Goal: Task Accomplishment & Management: Manage account settings

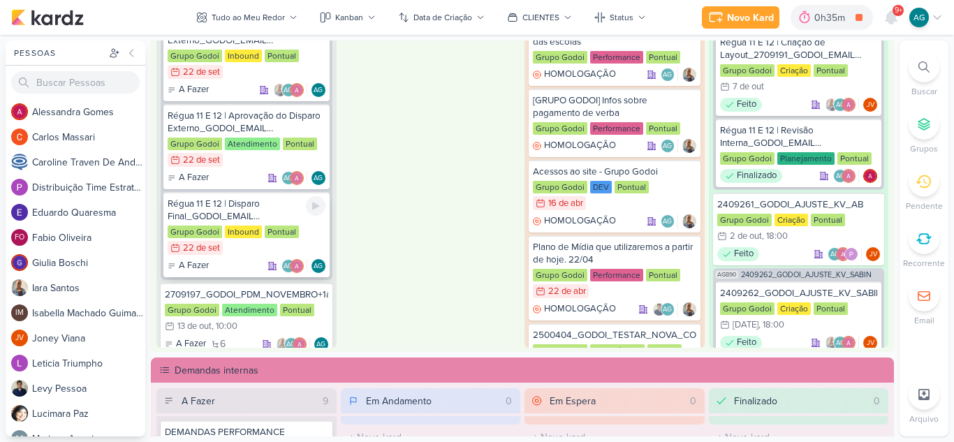
scroll to position [279, 0]
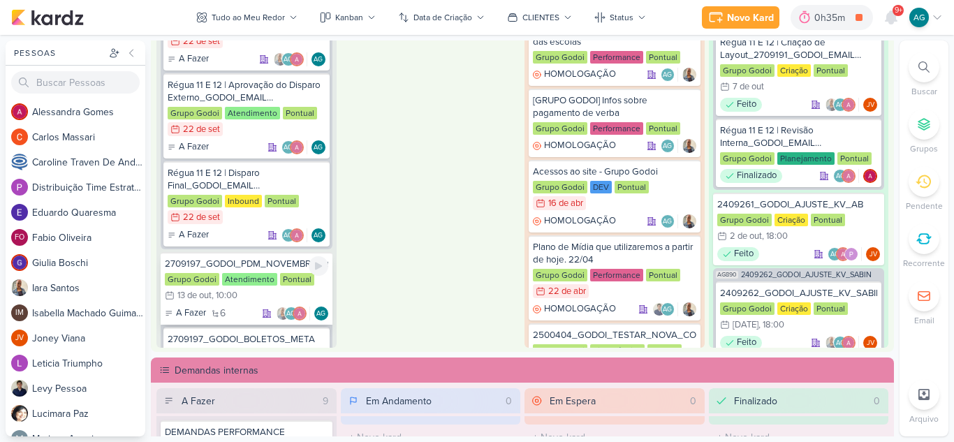
click at [277, 263] on div "2709197_GODOI_PDM_NOVEMBRO+1a_QUINZENA_DEZEMBRO" at bounding box center [246, 264] width 163 height 13
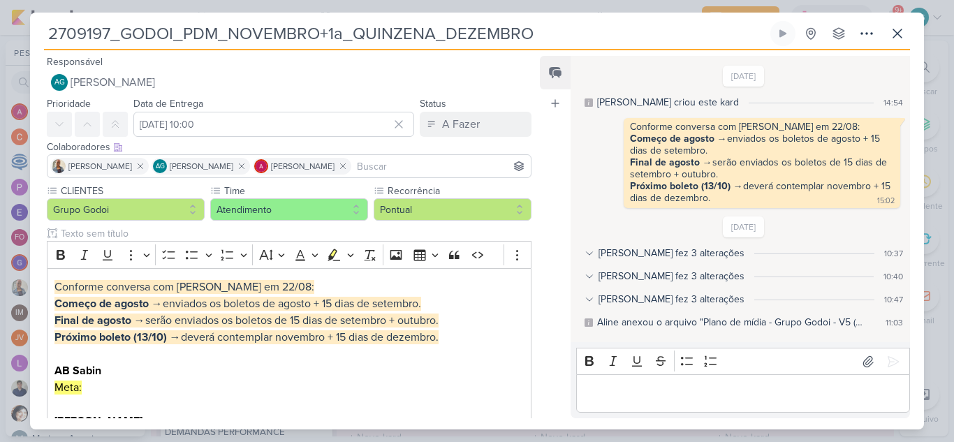
drag, startPoint x: 330, startPoint y: 33, endPoint x: 431, endPoint y: 31, distance: 100.6
click at [431, 31] on input "2709197_GODOI_PDM_NOVEMBRO+1a_QUINZENA_DEZEMBRO" at bounding box center [405, 33] width 723 height 25
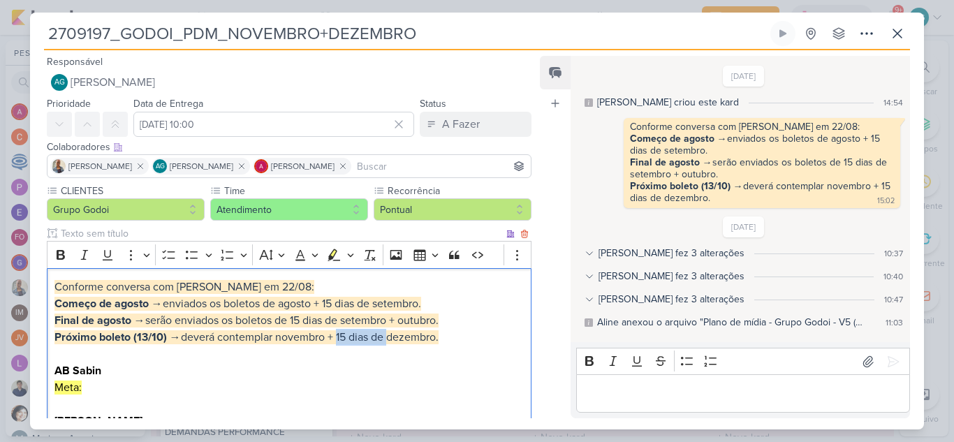
drag, startPoint x: 338, startPoint y: 337, endPoint x: 388, endPoint y: 338, distance: 49.6
click at [388, 338] on span "Próximo boleto (13/10) → deverá contemplar novembro + 15 dias de dezembro." at bounding box center [246, 337] width 384 height 14
click at [406, 338] on p "Próximo boleto (13/10) → deverá contemplar novembro + dezembro. AB Sabin Meta: …" at bounding box center [288, 404] width 469 height 151
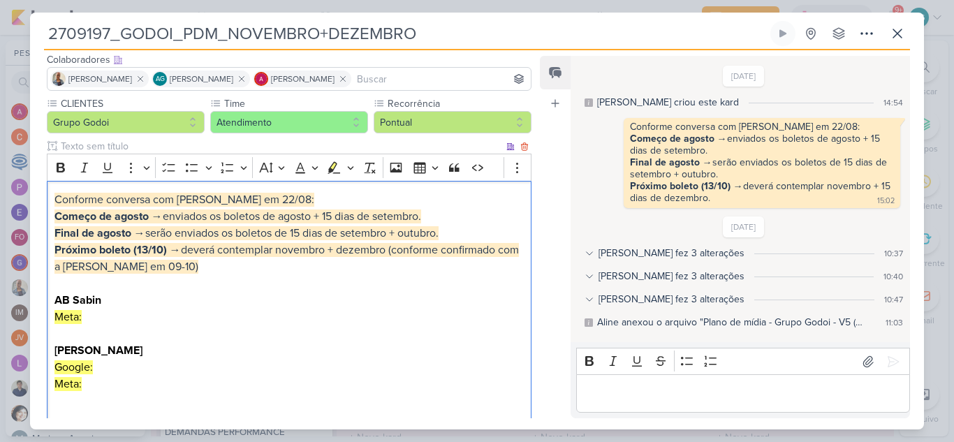
scroll to position [140, 0]
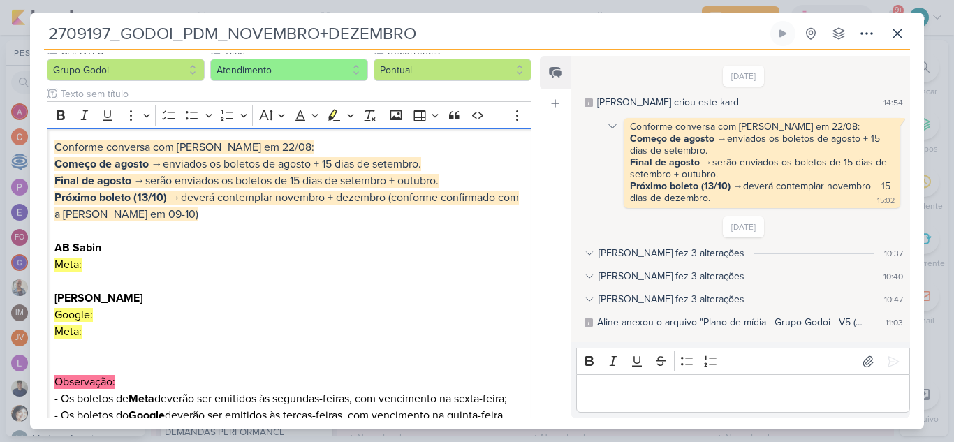
click at [615, 128] on icon at bounding box center [612, 126] width 11 height 11
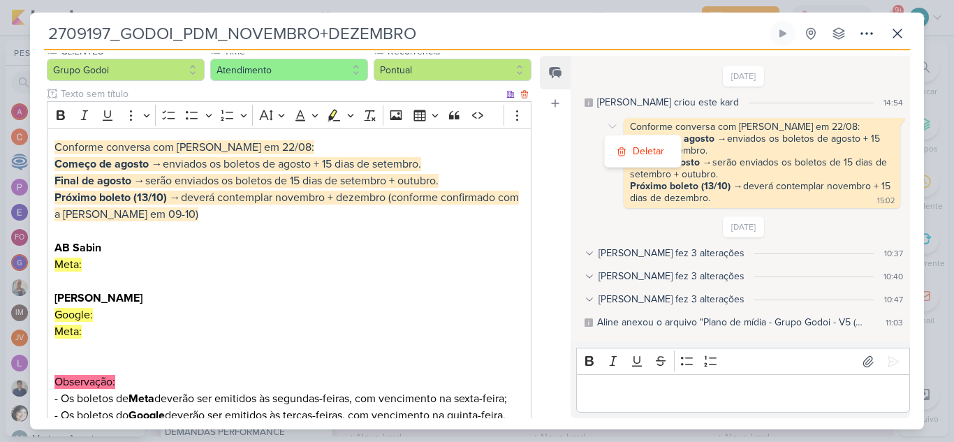
click at [162, 216] on span "Próximo boleto (13/10) → deverá contemplar novembro + dezembro (conforme confir…" at bounding box center [286, 206] width 464 height 31
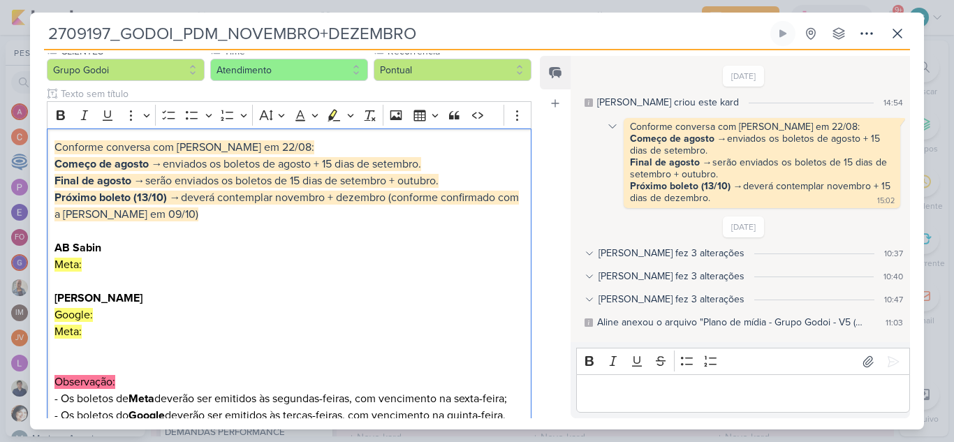
click at [612, 128] on icon at bounding box center [612, 126] width 7 height 3
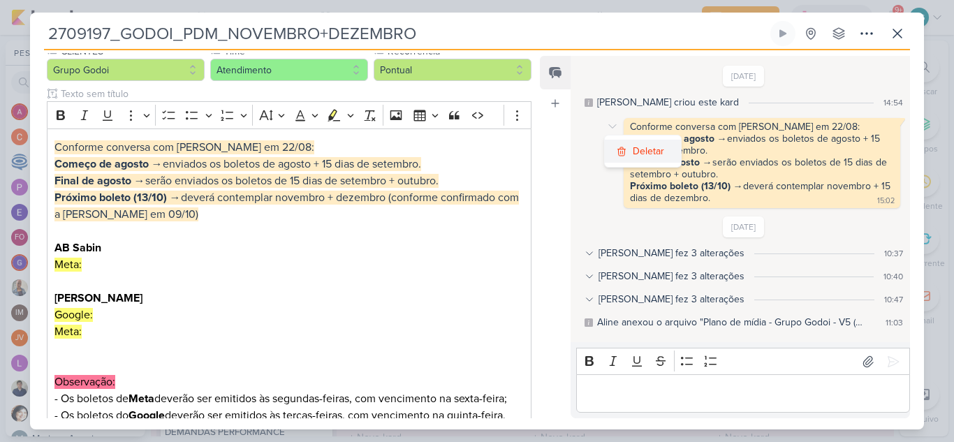
click at [646, 154] on div "Deletar" at bounding box center [648, 151] width 31 height 15
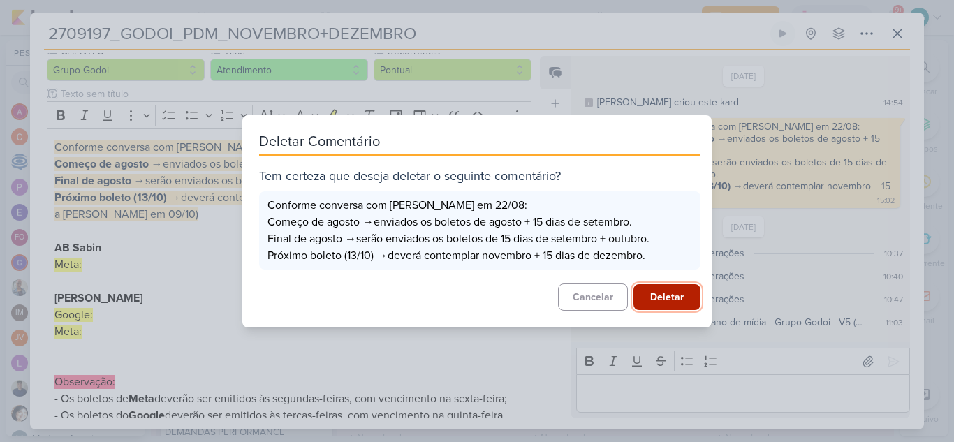
click at [671, 296] on button "Deletar" at bounding box center [666, 297] width 67 height 26
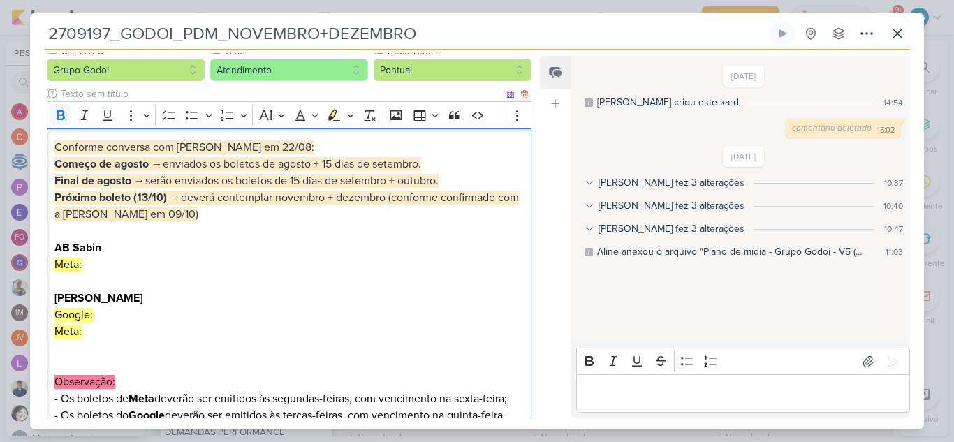
click at [324, 253] on p "Próximo boleto (13/10) → deverá contemplar novembro + dezembro (conforme confir…" at bounding box center [288, 273] width 469 height 168
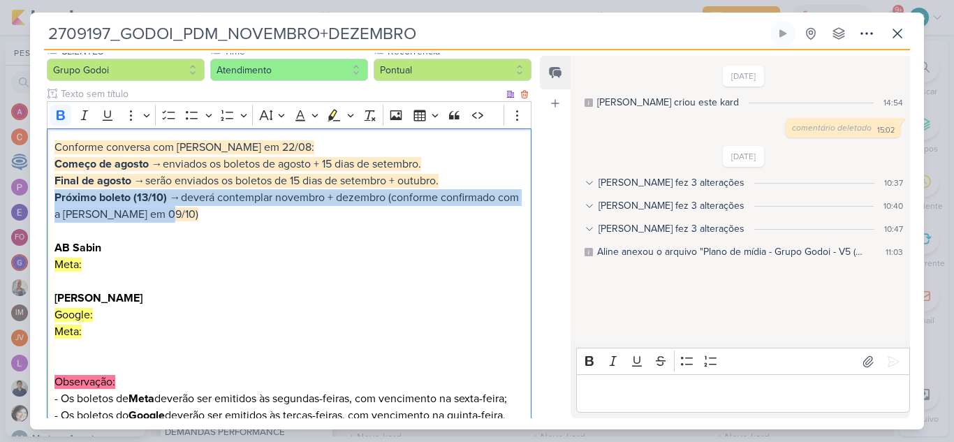
drag, startPoint x: 189, startPoint y: 218, endPoint x: 49, endPoint y: 203, distance: 140.5
click at [49, 203] on div "Conforme conversa com [PERSON_NAME] em 22/08: Começo de agosto → enviados os bo…" at bounding box center [289, 323] width 485 height 390
copy span "Próximo boleto (13/10) → deverá contemplar novembro + dezembro (conforme confir…"
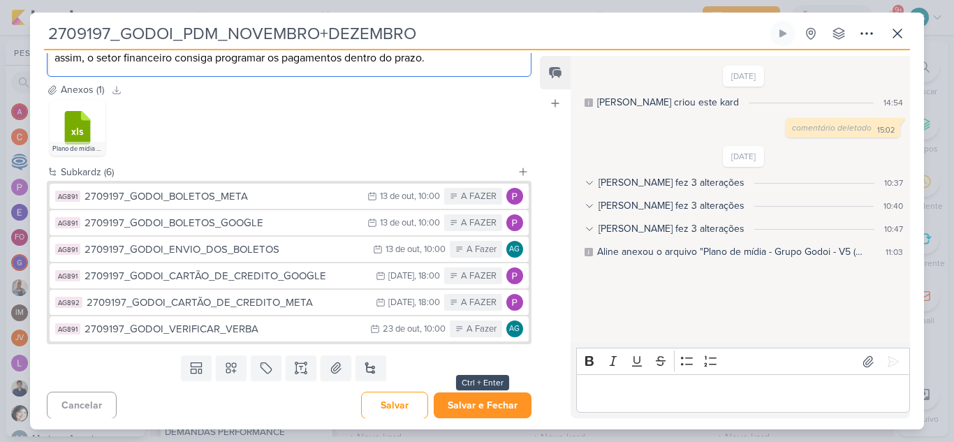
scroll to position [585, 0]
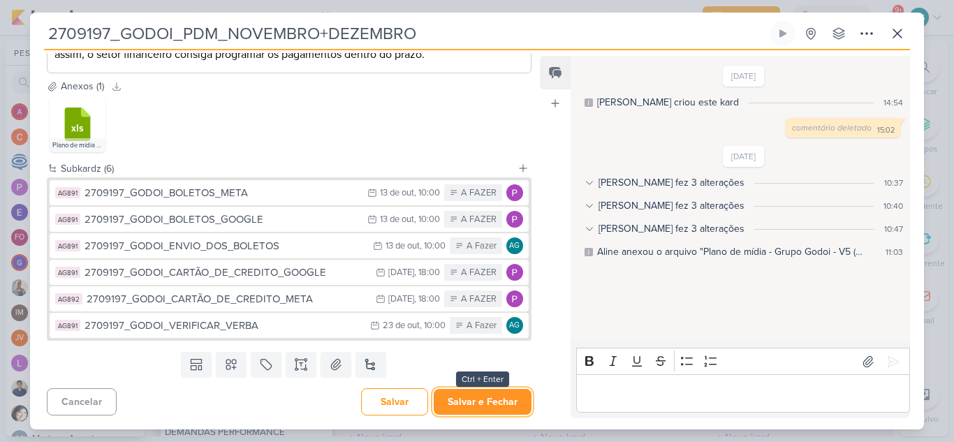
click at [499, 403] on button "Salvar e Fechar" at bounding box center [483, 402] width 98 height 26
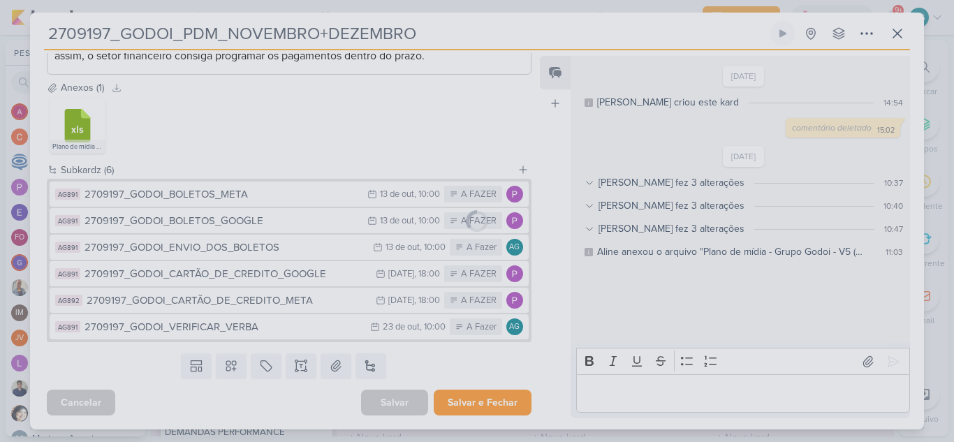
scroll to position [583, 0]
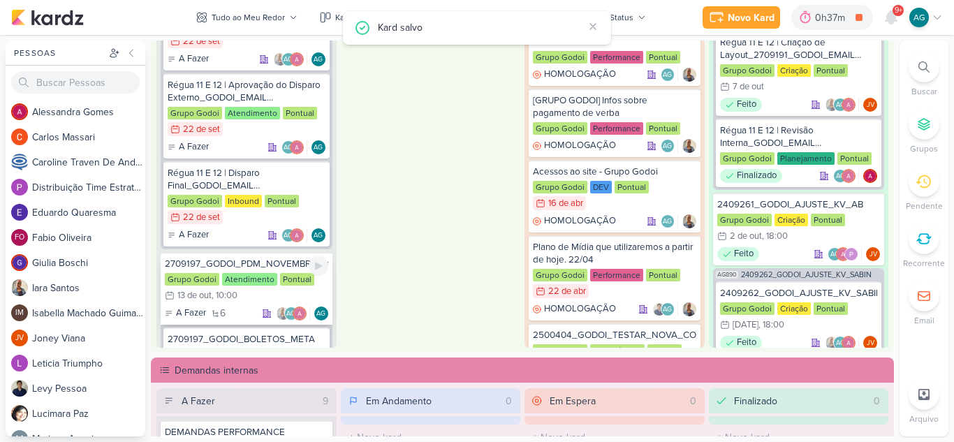
click at [267, 267] on div "2709197_GODOI_PDM_NOVEMBRO+1a_QUINZENA_DEZEMBRO" at bounding box center [246, 264] width 163 height 13
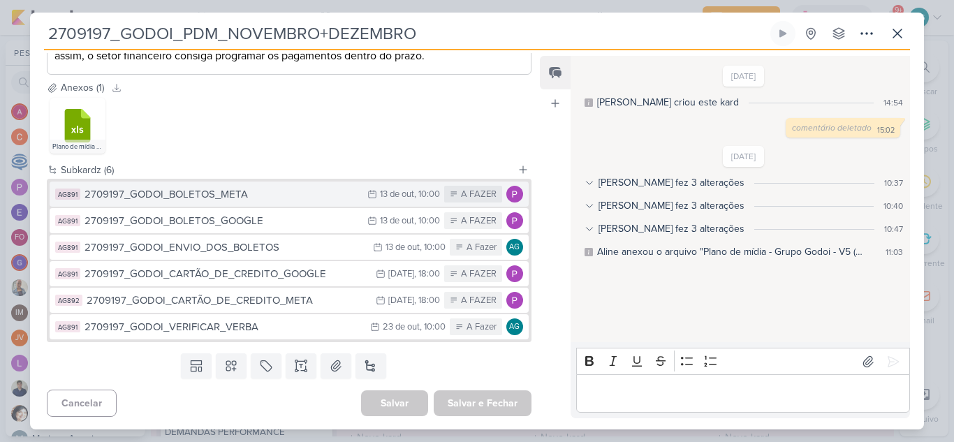
click at [231, 202] on div "2709197_GODOI_BOLETOS_META" at bounding box center [223, 194] width 276 height 16
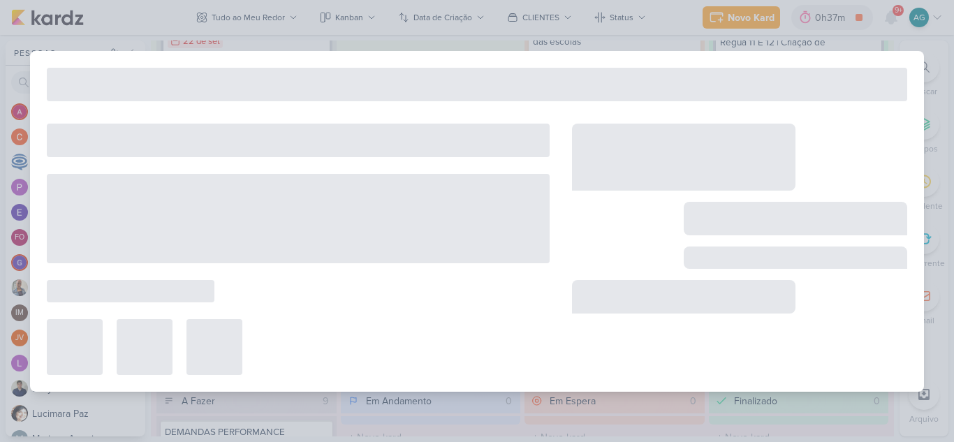
type input "2709197_GODOI_BOLETOS_META"
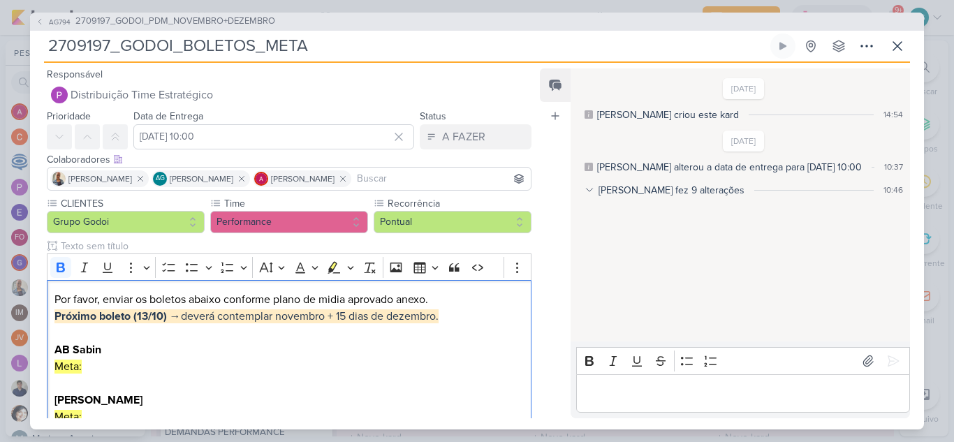
drag, startPoint x: 452, startPoint y: 318, endPoint x: 37, endPoint y: 316, distance: 414.8
click at [37, 316] on div "CLIENTES Grupo Godoi Time" at bounding box center [283, 385] width 507 height 379
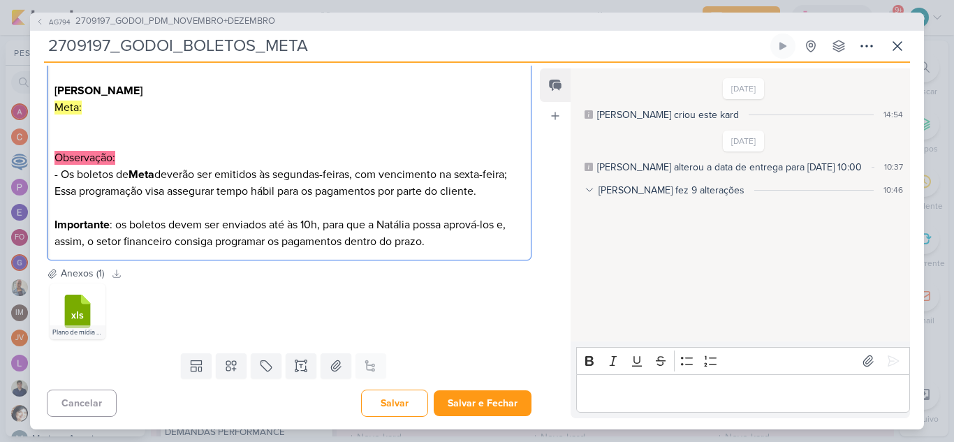
scroll to position [328, 0]
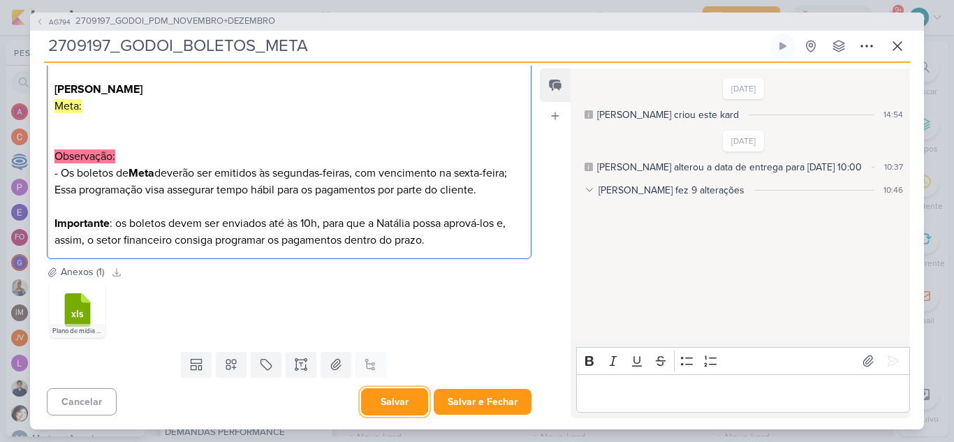
click at [396, 404] on button "Salvar" at bounding box center [394, 401] width 67 height 27
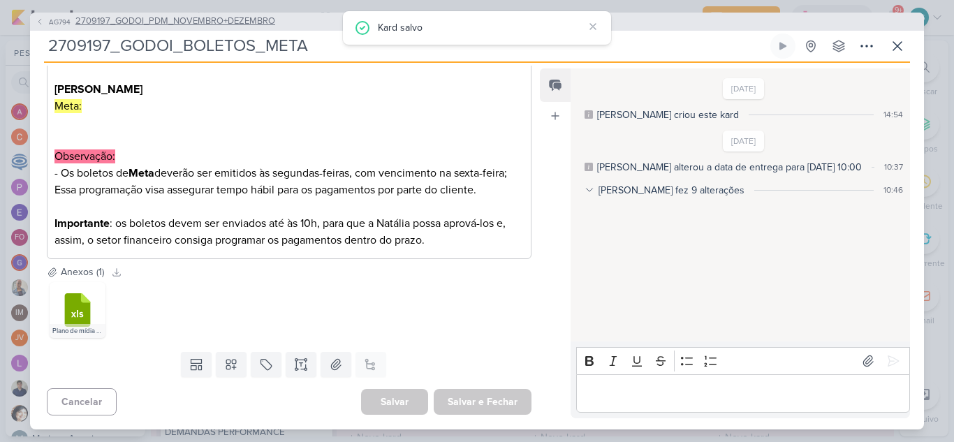
click at [249, 22] on span "2709197_GODOI_PDM_NOVEMBRO+DEZEMBRO" at bounding box center [175, 22] width 200 height 14
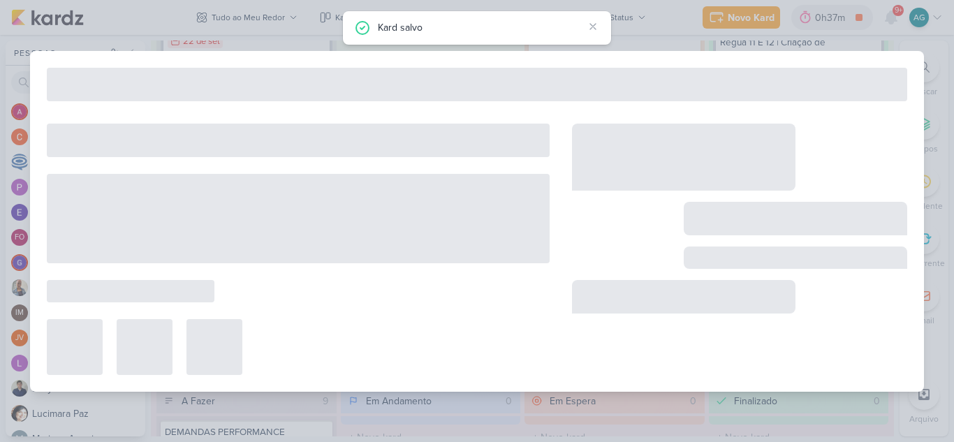
type input "2709197_GODOI_PDM_NOVEMBRO+DEZEMBRO"
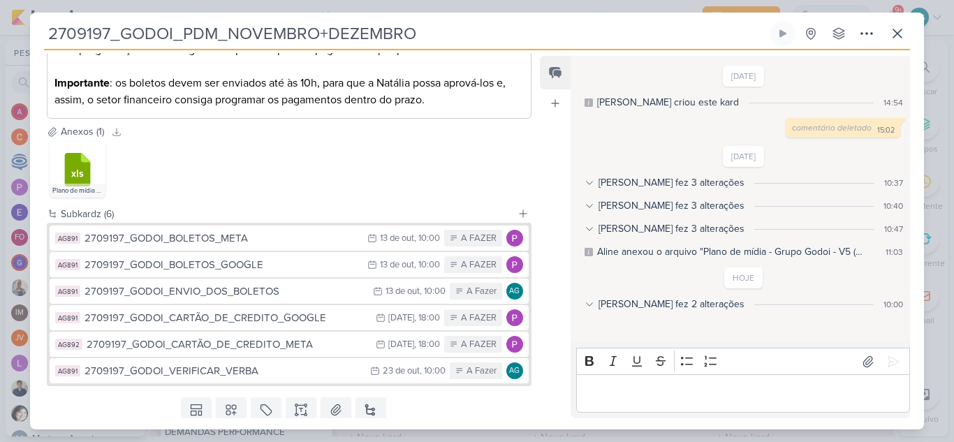
scroll to position [559, 0]
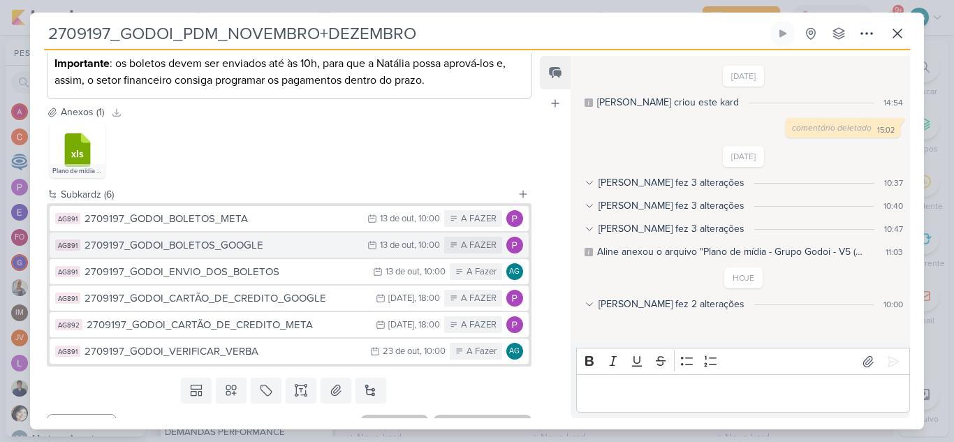
click at [254, 249] on div "2709197_GODOI_BOLETOS_GOOGLE" at bounding box center [223, 245] width 276 height 16
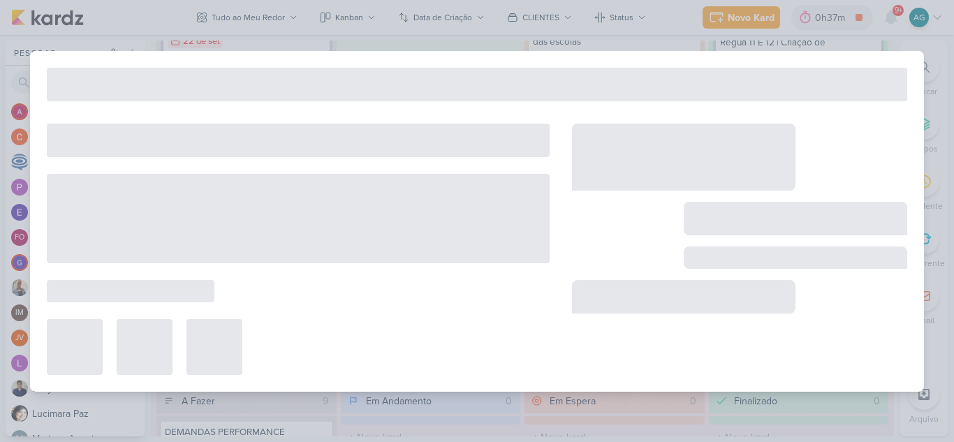
type input "2709197_GODOI_BOLETOS_GOOGLE"
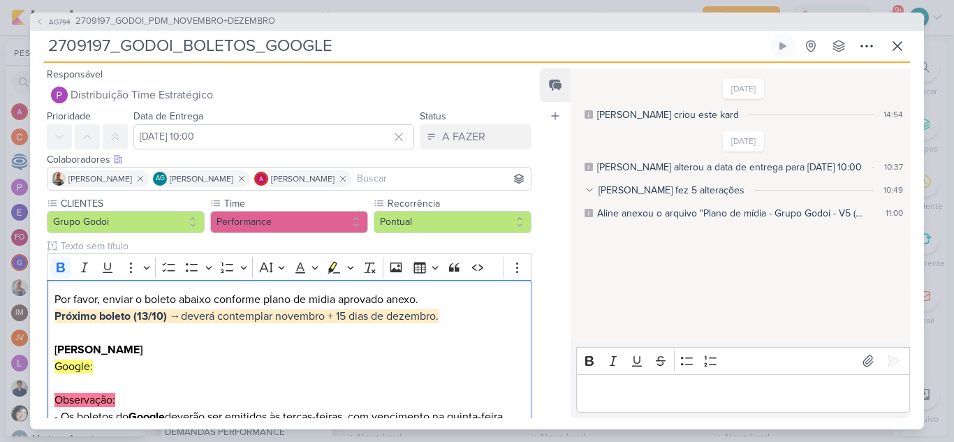
drag, startPoint x: 456, startPoint y: 314, endPoint x: 31, endPoint y: 311, distance: 424.6
click at [31, 311] on div "CLIENTES Grupo Godoi Time" at bounding box center [283, 360] width 507 height 329
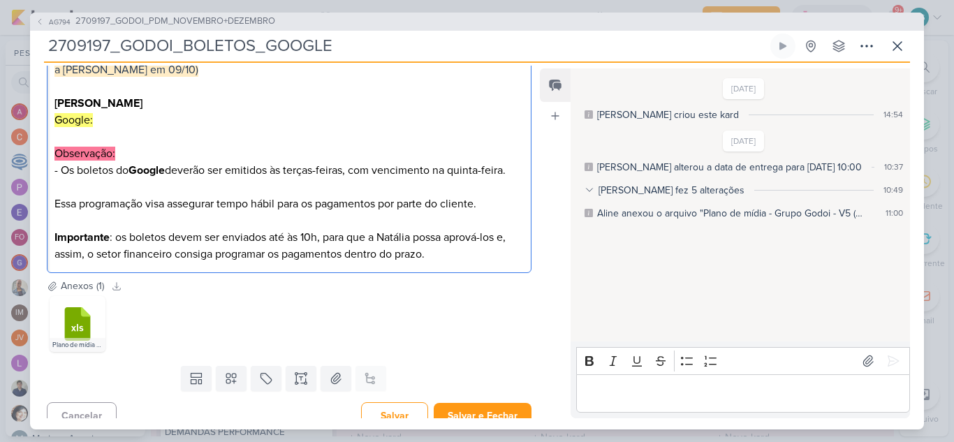
scroll to position [277, 0]
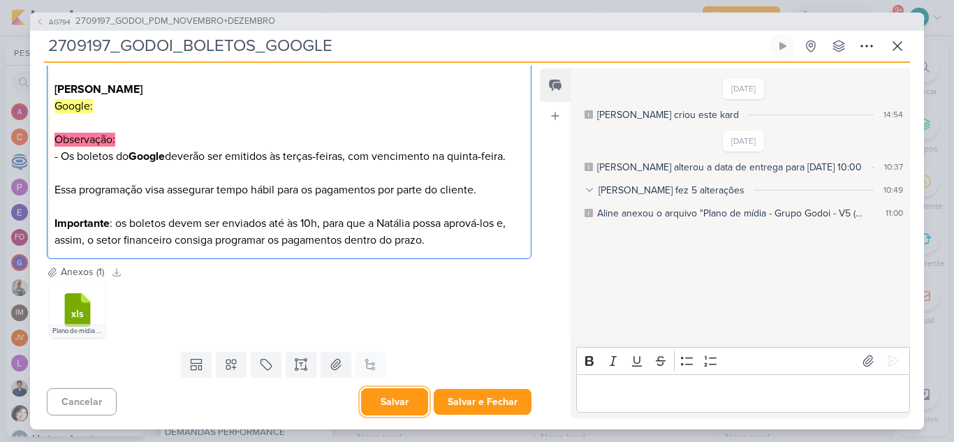
click at [376, 406] on button "Salvar" at bounding box center [394, 401] width 67 height 27
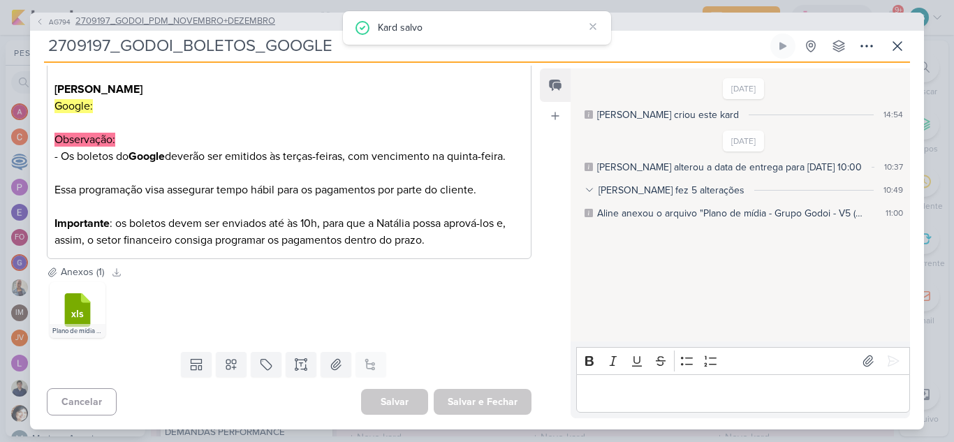
click at [249, 23] on span "2709197_GODOI_PDM_NOVEMBRO+DEZEMBRO" at bounding box center [175, 22] width 200 height 14
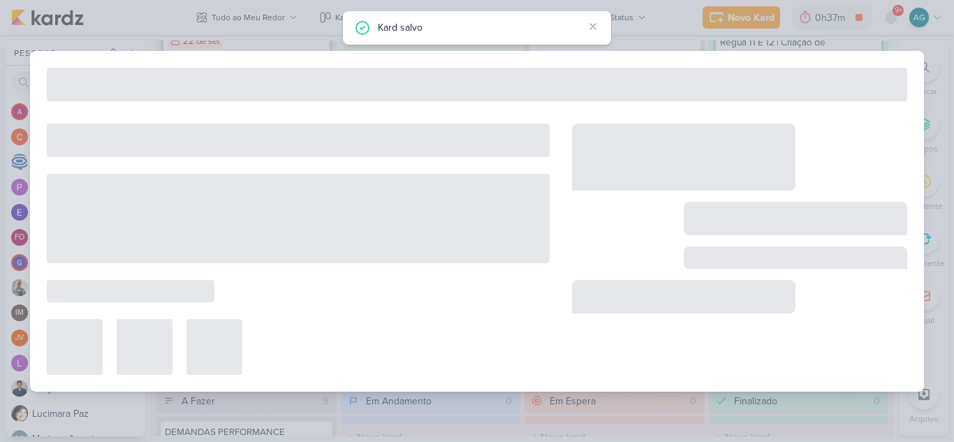
type input "2709197_GODOI_PDM_NOVEMBRO+DEZEMBRO"
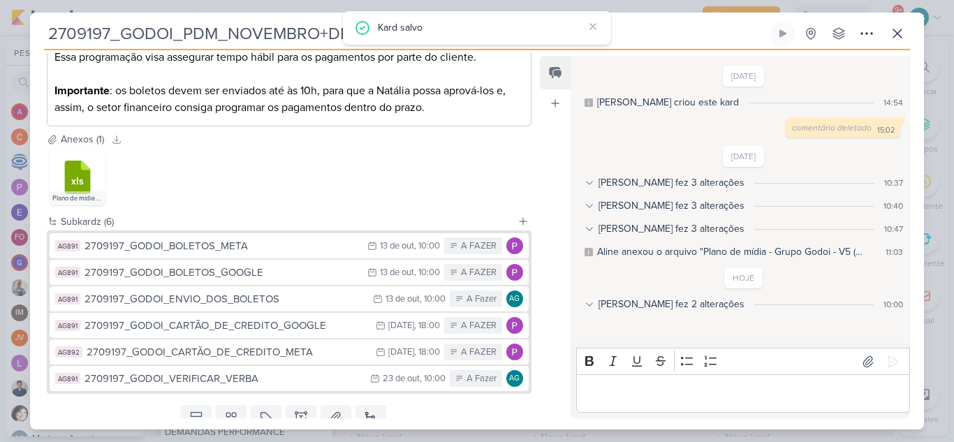
scroll to position [559, 0]
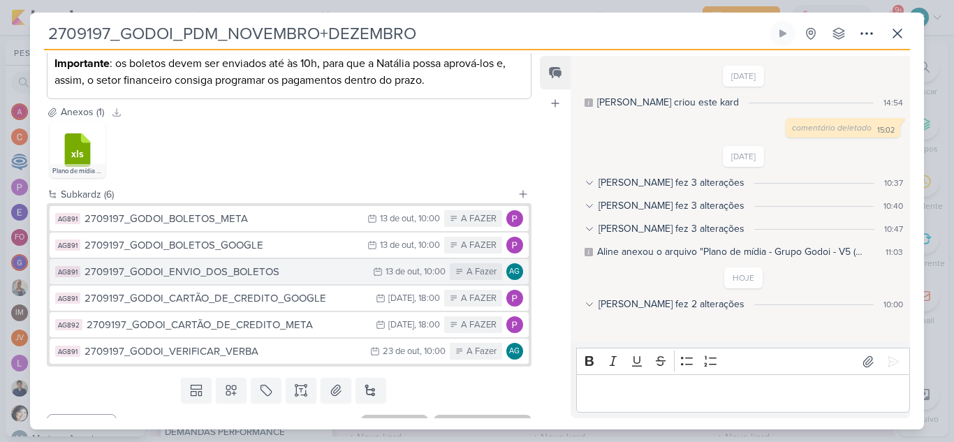
click at [279, 273] on div "2709197_GODOI_ENVIO_DOS_BOLETOS" at bounding box center [225, 272] width 281 height 16
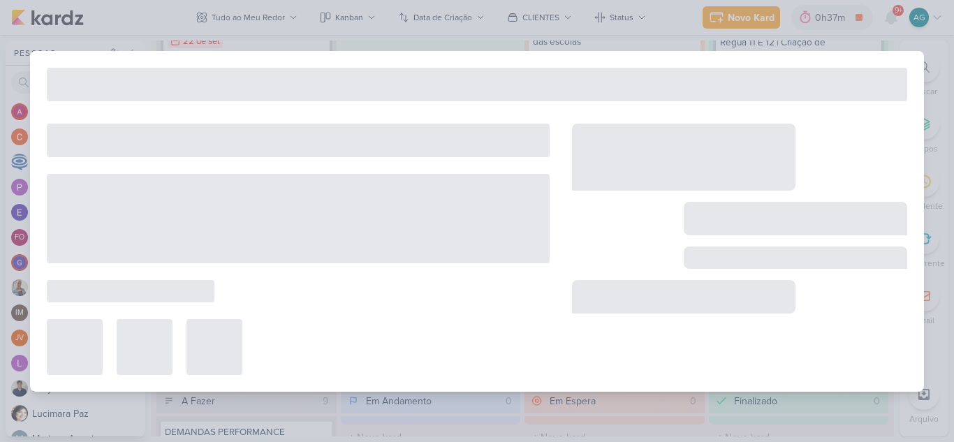
type input "2709197_GODOI_ENVIO_DOS_BOLETOS"
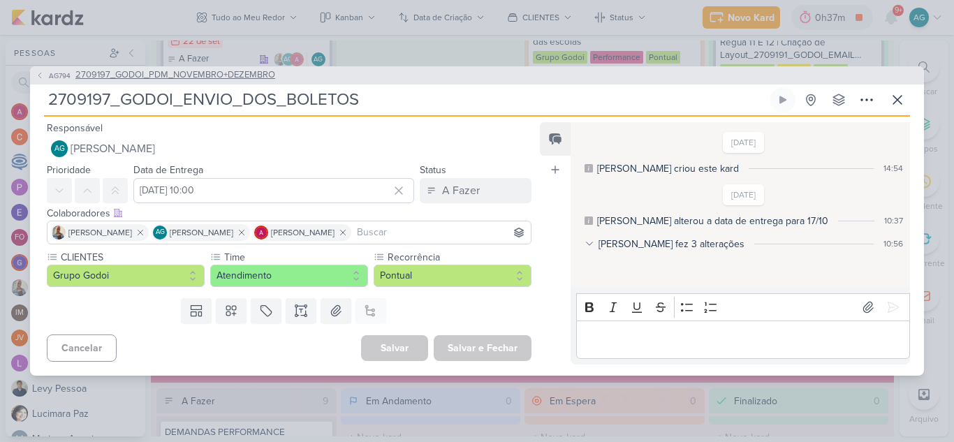
click at [249, 78] on span "2709197_GODOI_PDM_NOVEMBRO+DEZEMBRO" at bounding box center [175, 75] width 200 height 14
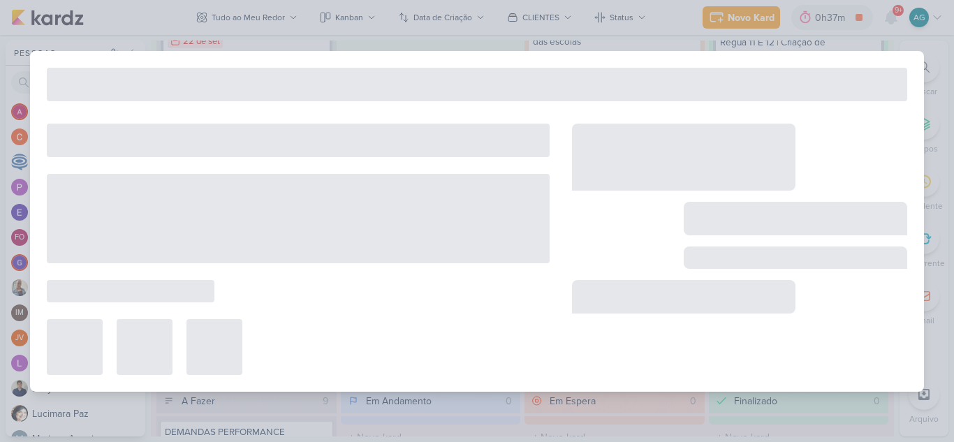
type input "2709197_GODOI_PDM_NOVEMBRO+DEZEMBRO"
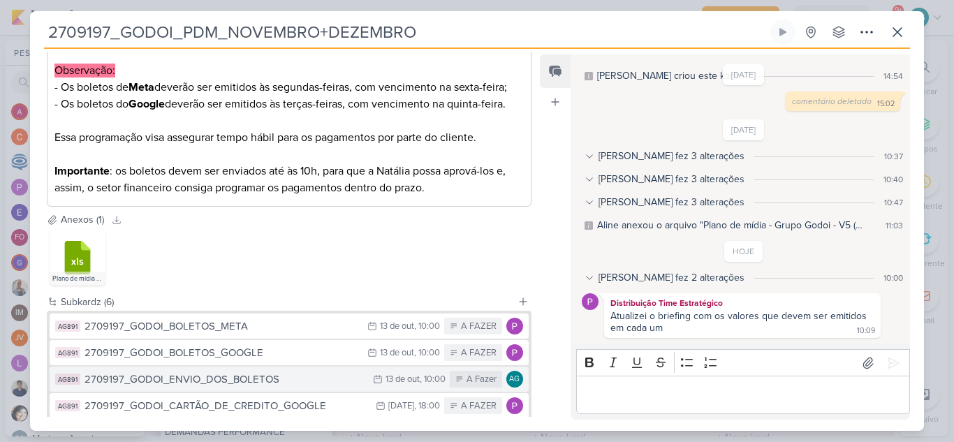
scroll to position [585, 0]
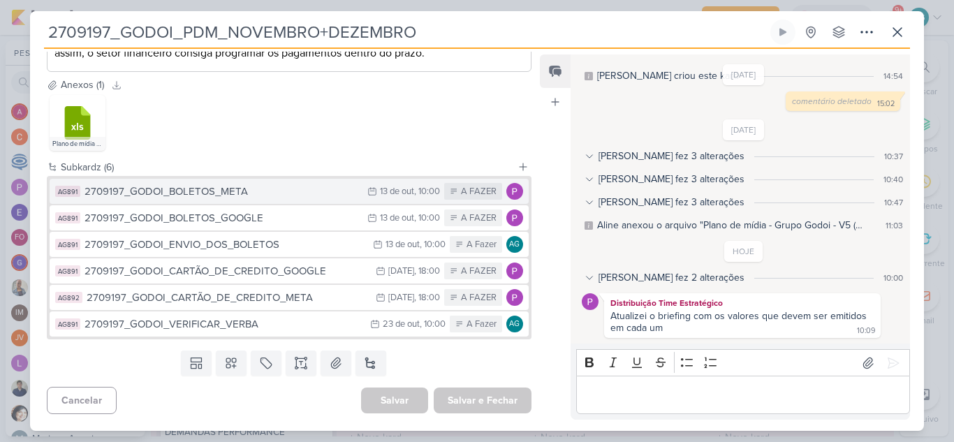
click at [272, 195] on div "2709197_GODOI_BOLETOS_META" at bounding box center [223, 192] width 276 height 16
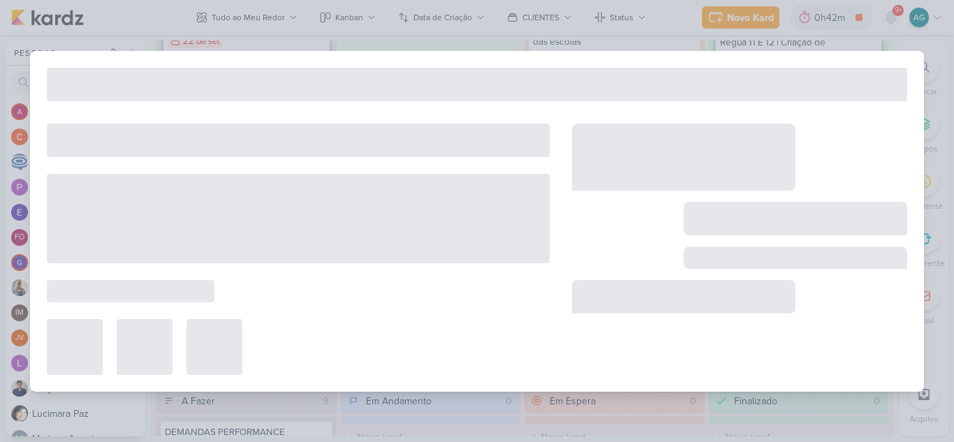
type input "2709197_GODOI_BOLETOS_ALBERT SABIN"
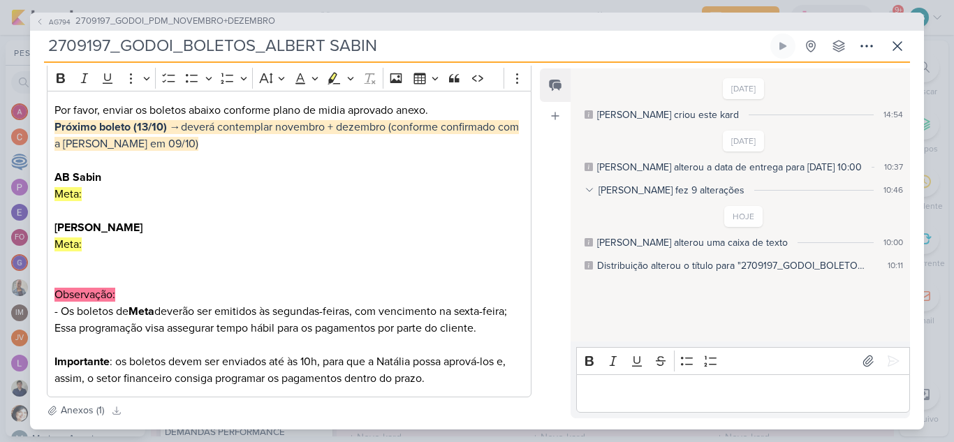
scroll to position [0, 0]
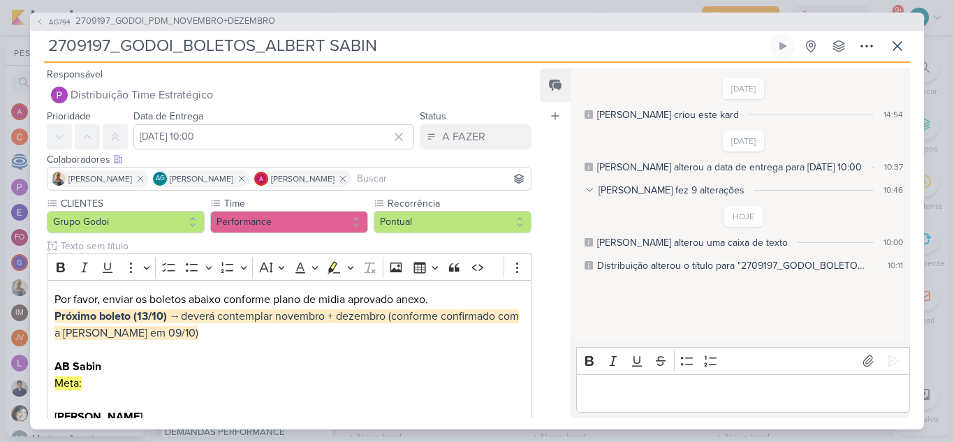
click at [224, 20] on span "2709197_GODOI_PDM_NOVEMBRO+DEZEMBRO" at bounding box center [175, 22] width 200 height 14
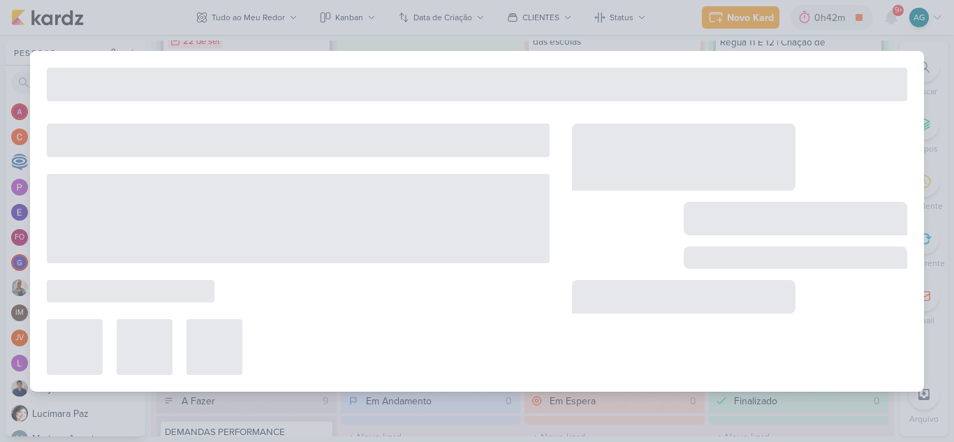
type input "2709197_GODOI_PDM_NOVEMBRO+DEZEMBRO"
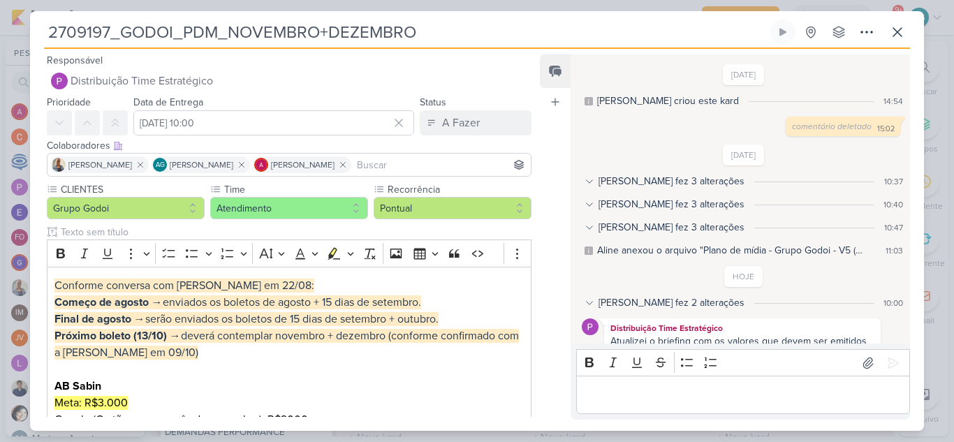
scroll to position [71, 0]
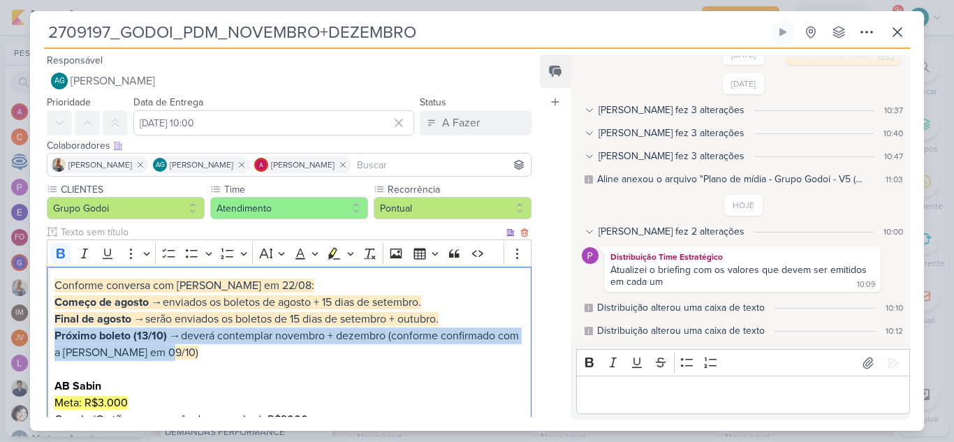
drag, startPoint x: 177, startPoint y: 352, endPoint x: 41, endPoint y: 343, distance: 137.2
copy span "Próximo boleto (13/10) → deverá contemplar novembro + dezembro (conforme confir…"
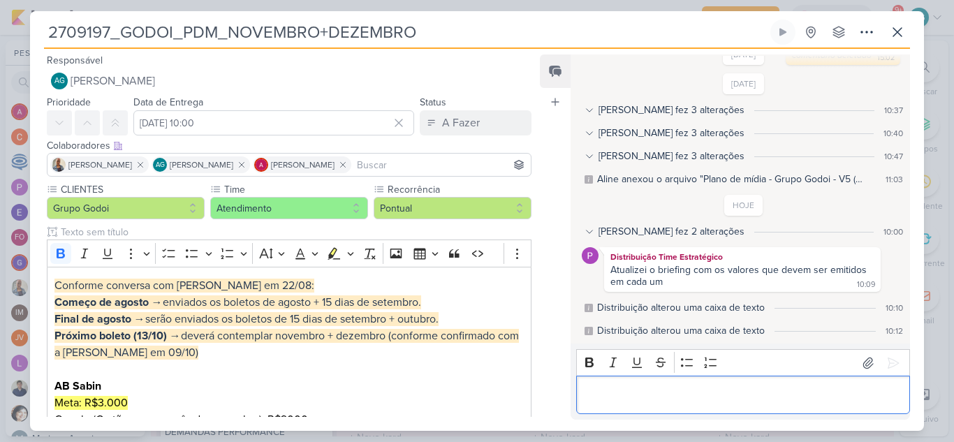
click at [656, 397] on p "Editor editing area: main" at bounding box center [742, 395] width 319 height 17
drag, startPoint x: 610, startPoint y: 397, endPoint x: 626, endPoint y: 400, distance: 15.6
click at [605, 397] on p "Conforme" at bounding box center [742, 395] width 319 height 17
drag, startPoint x: 658, startPoint y: 402, endPoint x: 572, endPoint y: 397, distance: 86.0
click at [572, 397] on div "Rich Text Editor Bold Italic Underline Strikethrough Bulleted List Numbered Lis…" at bounding box center [740, 382] width 339 height 76
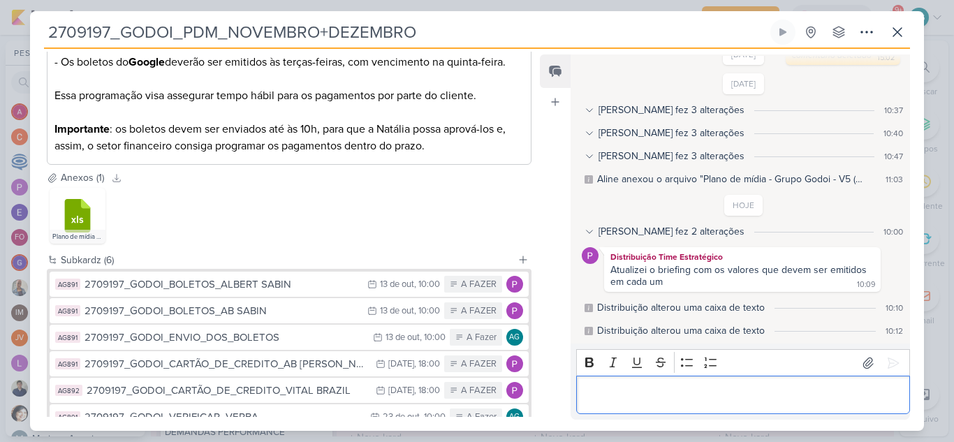
scroll to position [629, 0]
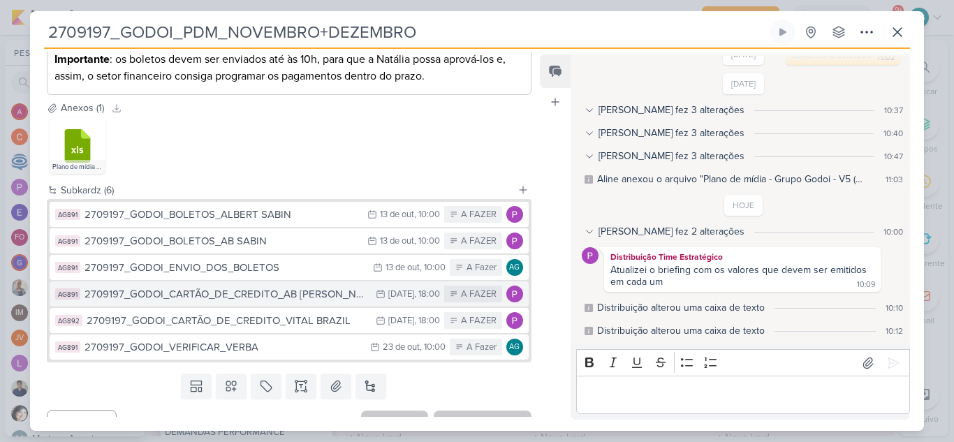
click at [297, 300] on div "2709197_GODOI_CARTÃO_DE_CREDITO_AB [PERSON_NAME]" at bounding box center [227, 294] width 284 height 16
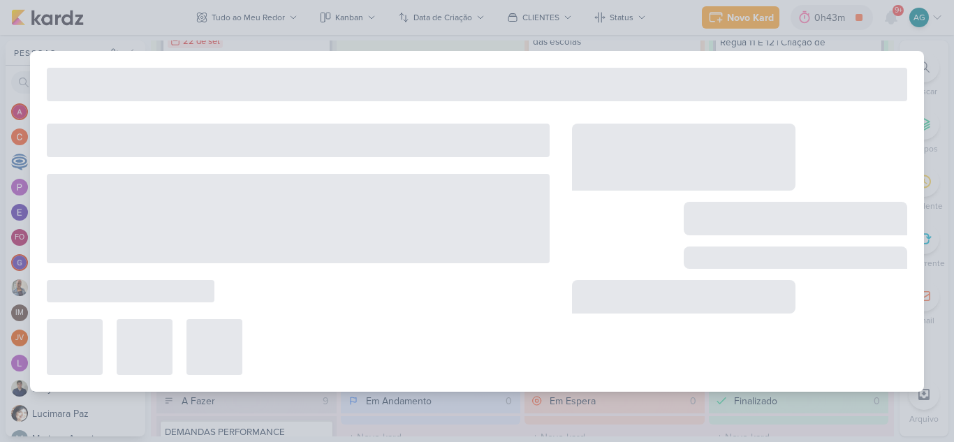
type input "2709197_GODOI_CARTÃO_DE_CREDITO_AB [PERSON_NAME]"
type input "[DATE] 18:00"
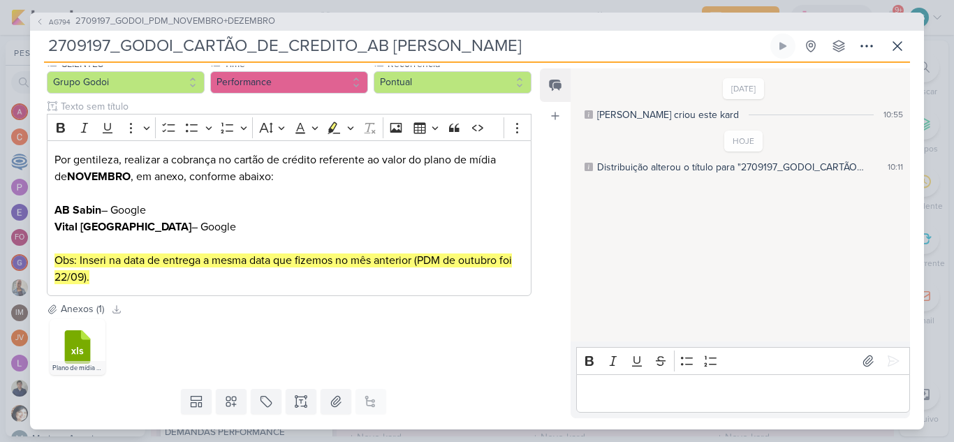
scroll to position [0, 0]
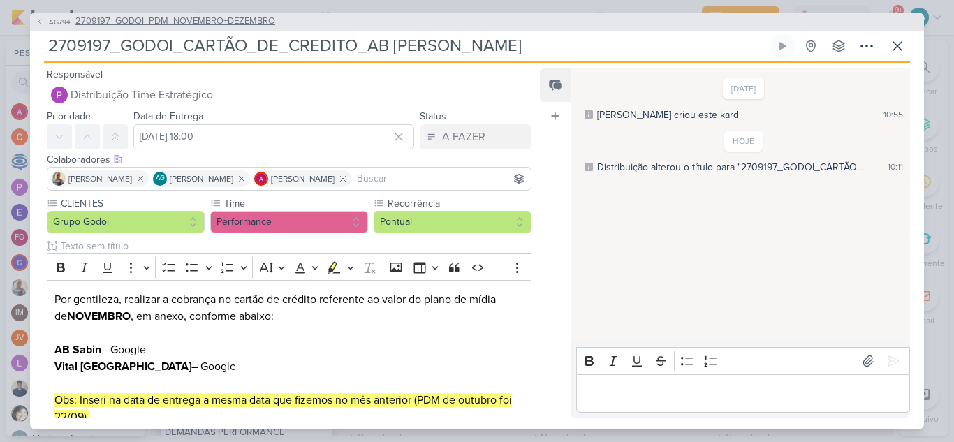
click at [205, 22] on span "2709197_GODOI_PDM_NOVEMBRO+DEZEMBRO" at bounding box center [175, 22] width 200 height 14
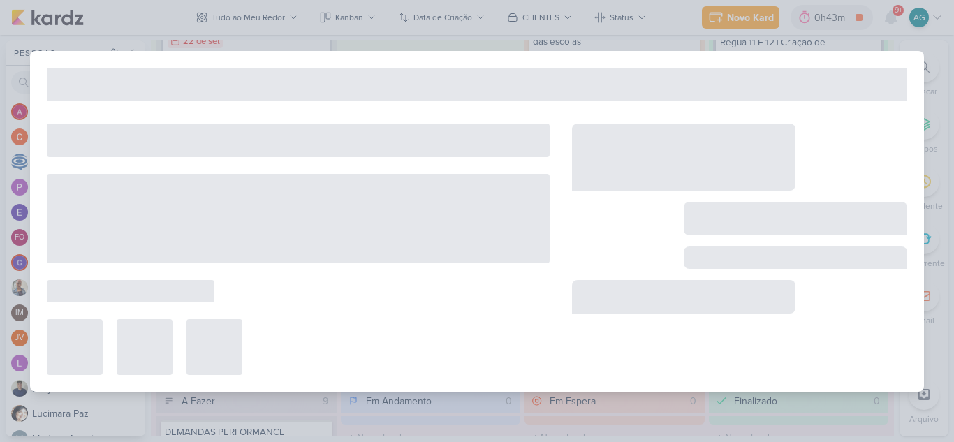
type input "2709197_GODOI_PDM_NOVEMBRO+DEZEMBRO"
type input "[DATE] 10:00"
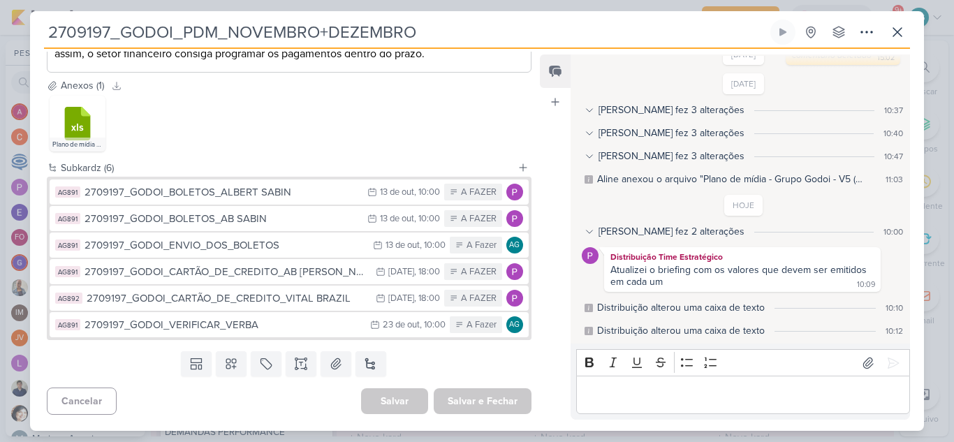
scroll to position [652, 0]
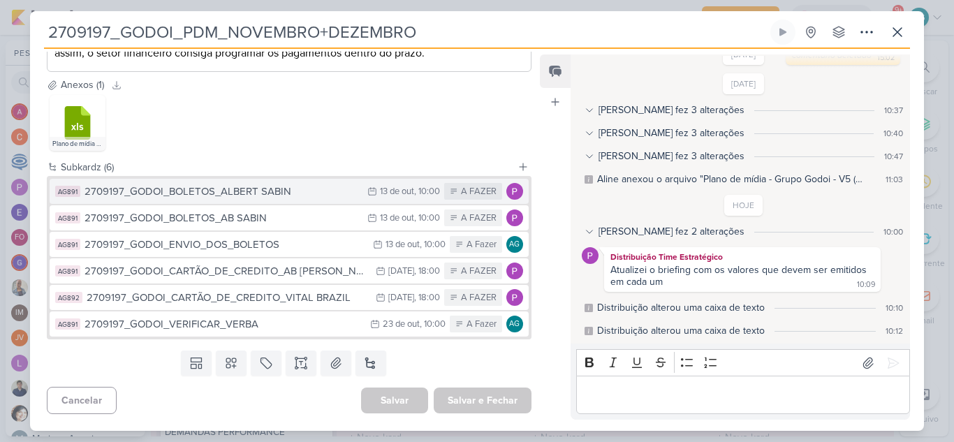
click at [249, 188] on div "2709197_GODOI_BOLETOS_ALBERT SABIN" at bounding box center [223, 192] width 276 height 16
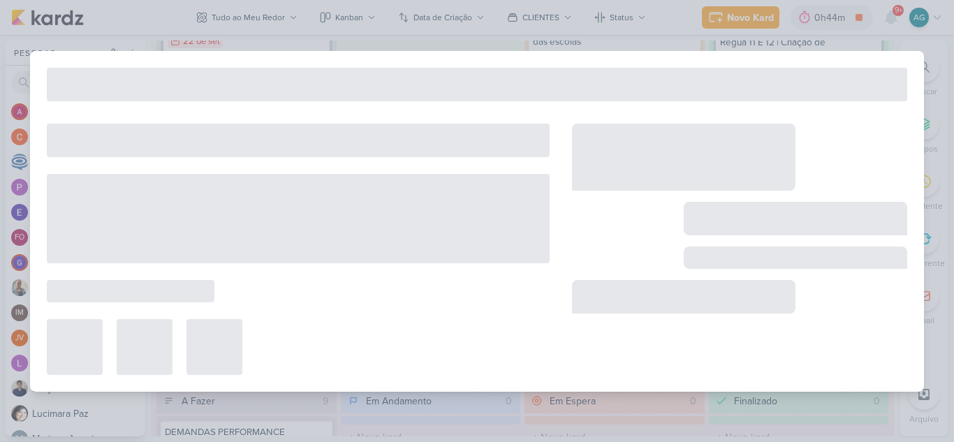
type input "2709197_GODOI_BOLETOS_ALBERT SABIN"
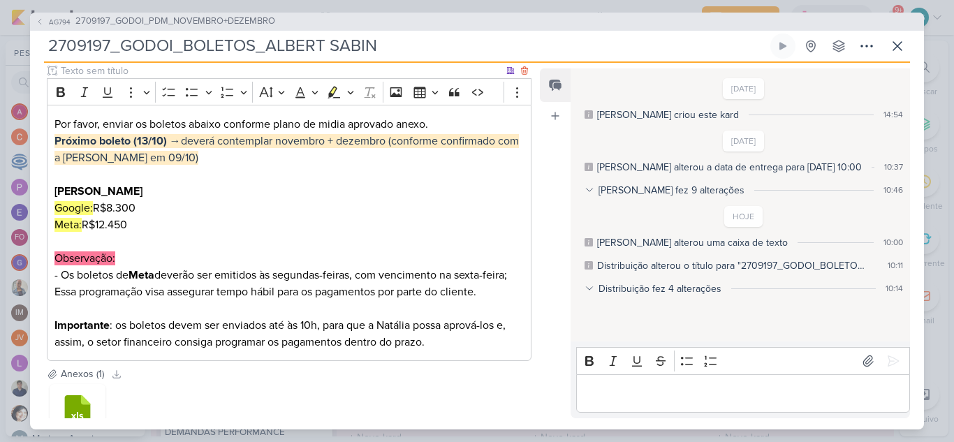
scroll to position [210, 0]
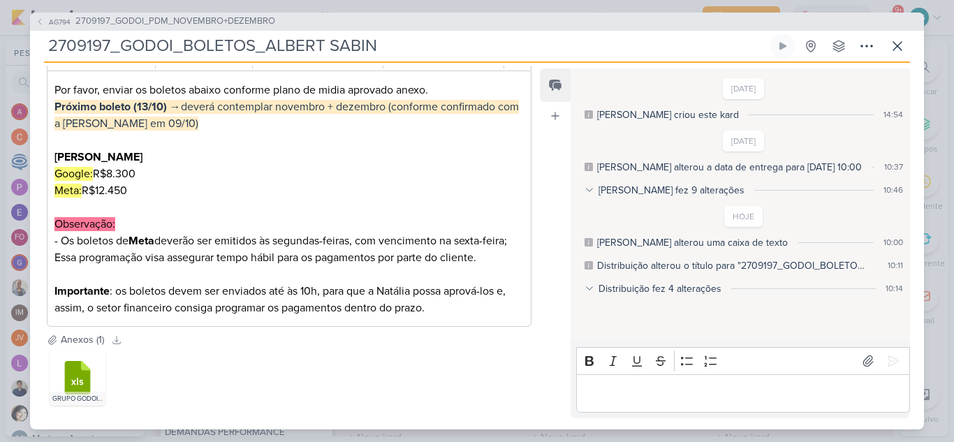
click at [667, 288] on div "Distribuição fez 4 alterações" at bounding box center [659, 288] width 123 height 15
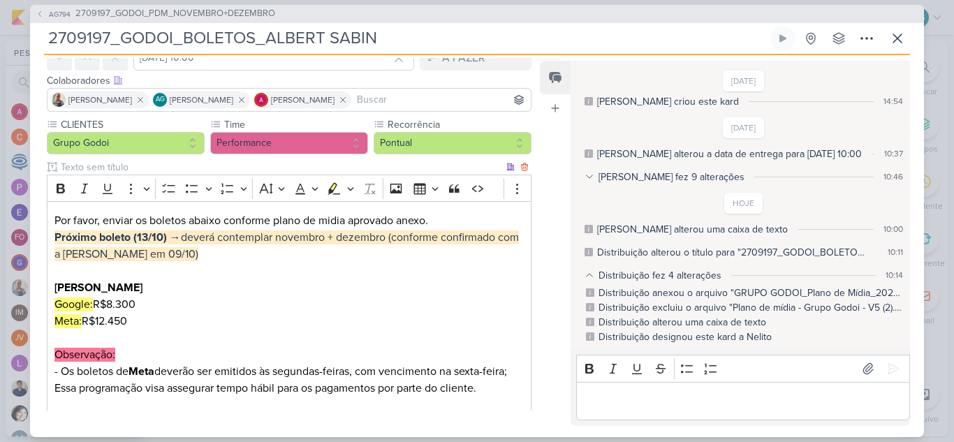
scroll to position [70, 0]
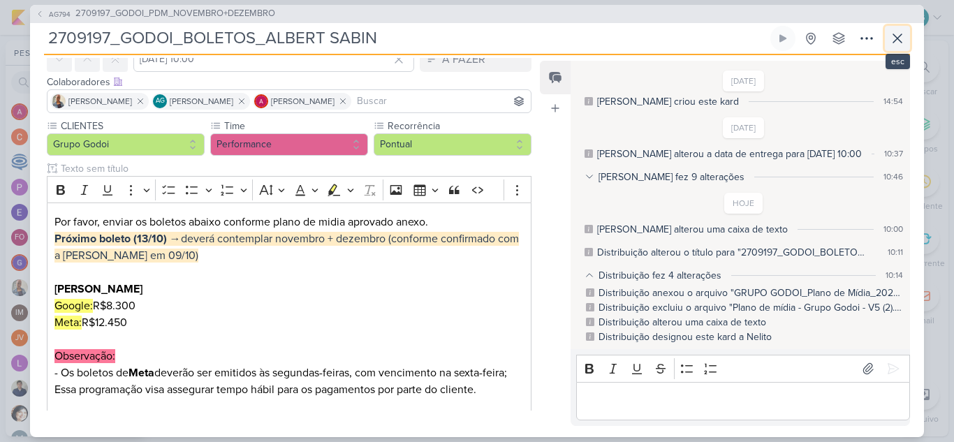
click at [892, 38] on icon at bounding box center [897, 38] width 17 height 17
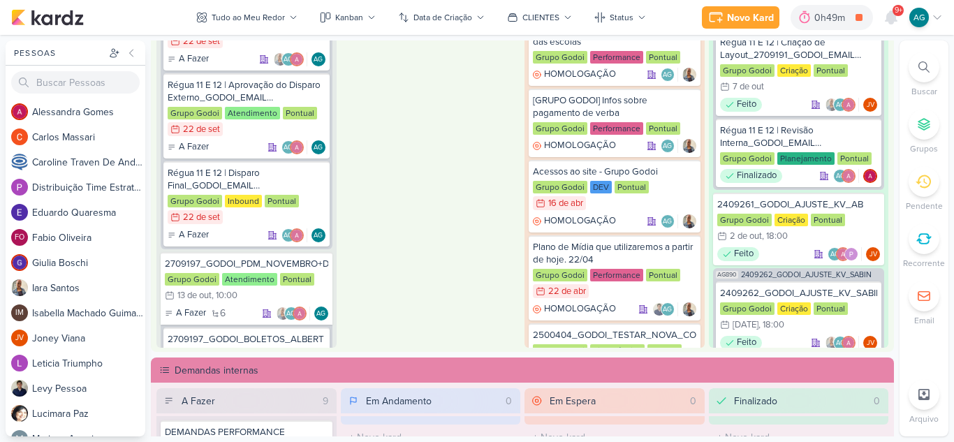
click at [921, 71] on icon at bounding box center [923, 66] width 11 height 11
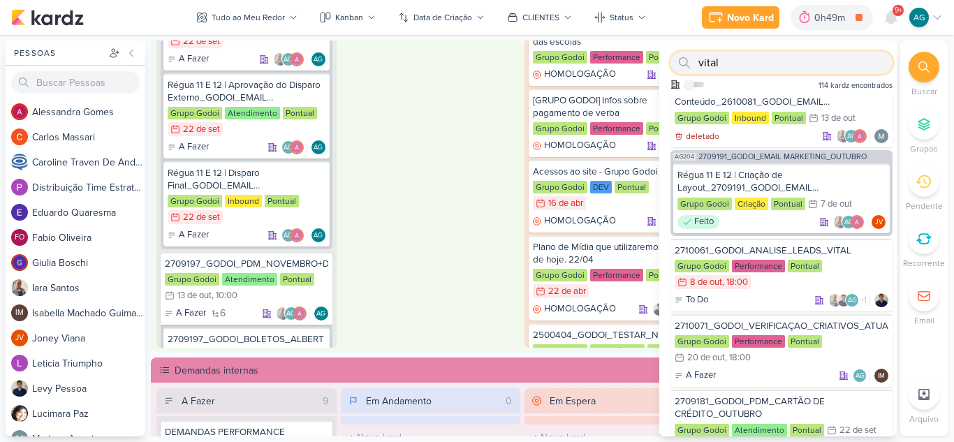
scroll to position [210, 0]
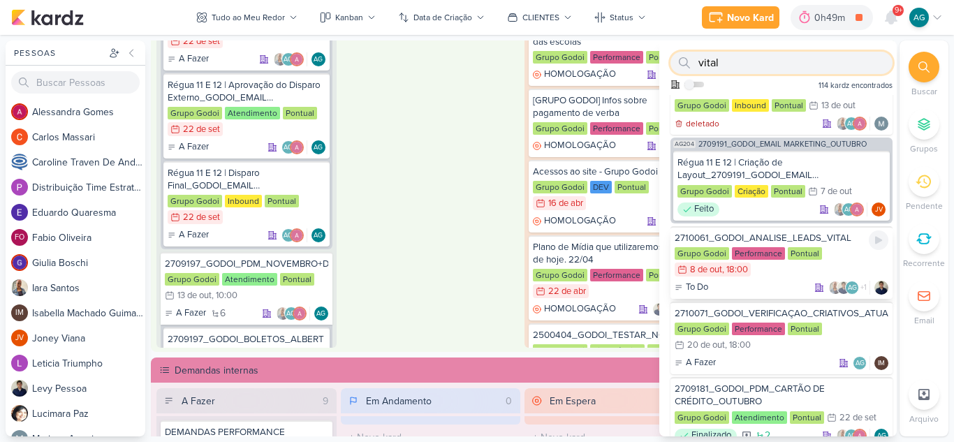
type input "vital"
click at [817, 237] on div "2710061_GODOI_ANALISE_LEADS_VITAL" at bounding box center [782, 238] width 214 height 13
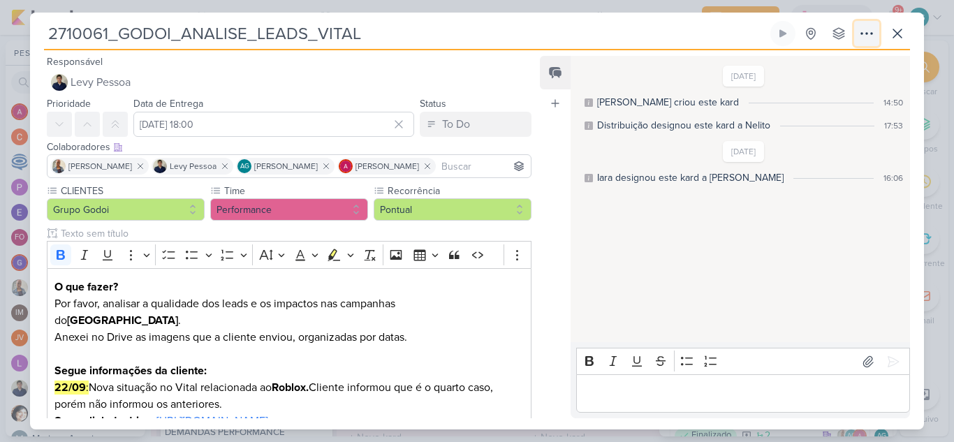
click at [872, 35] on icon at bounding box center [866, 33] width 17 height 17
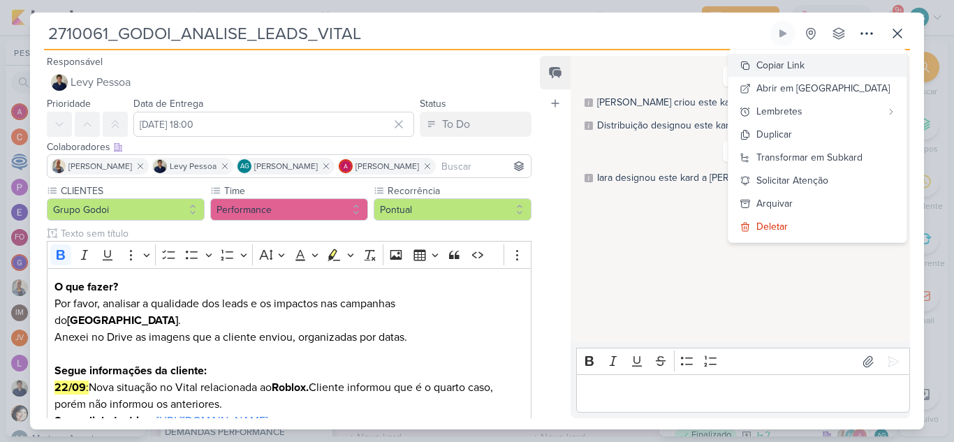
click at [833, 63] on button "Copiar Link" at bounding box center [817, 65] width 178 height 23
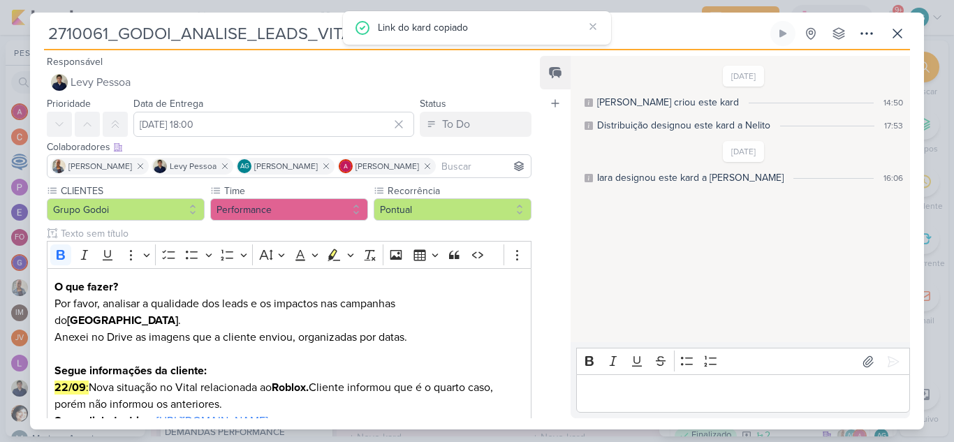
drag, startPoint x: 640, startPoint y: 33, endPoint x: 31, endPoint y: 34, distance: 608.3
click at [31, 34] on div "2710061_GODOI_ANALISE_LEADS_VITAL Criado por mim nenhum grupo disponível" at bounding box center [477, 225] width 894 height 409
click at [878, 29] on button at bounding box center [866, 33] width 25 height 25
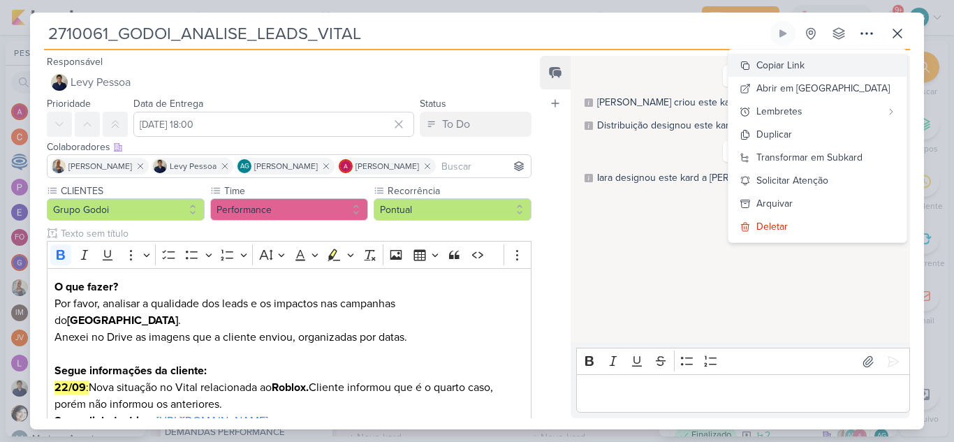
click at [846, 63] on button "Copiar Link" at bounding box center [817, 65] width 178 height 23
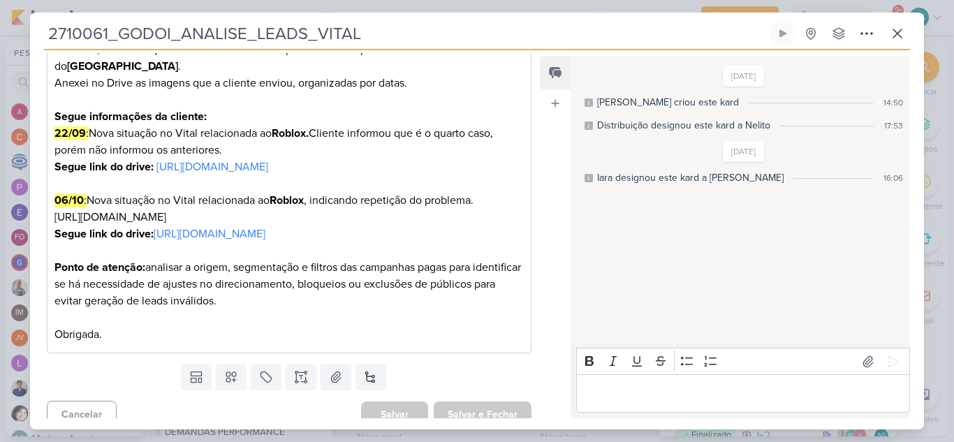
scroll to position [279, 0]
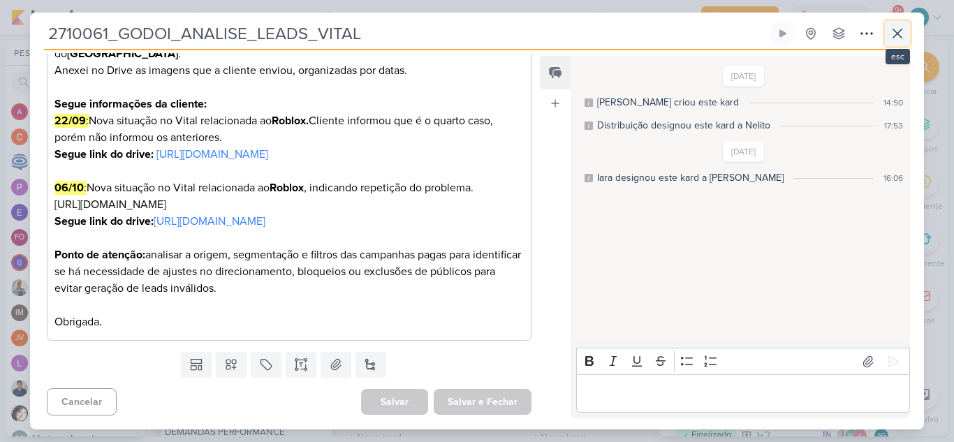
click at [897, 31] on icon at bounding box center [897, 33] width 17 height 17
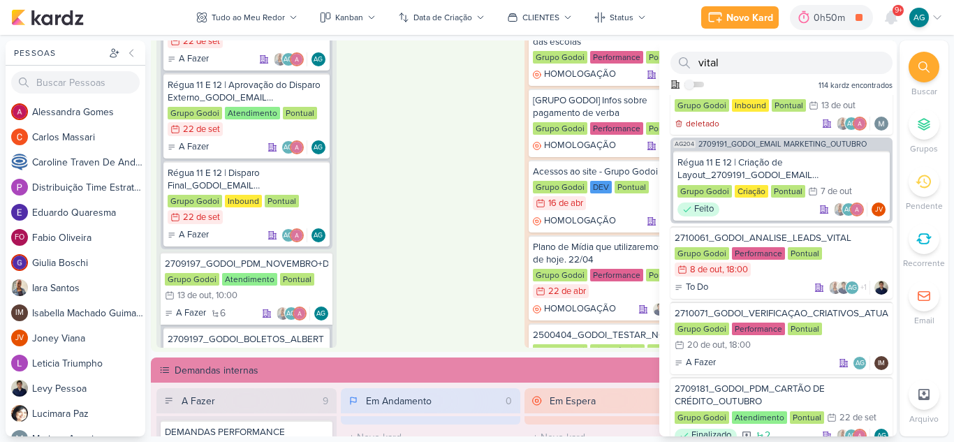
click at [455, 230] on div "Em Andamento 0 O título do kard deve ter menos que 100 caracteres" at bounding box center [431, 166] width 180 height 362
